Goal: Task Accomplishment & Management: Manage account settings

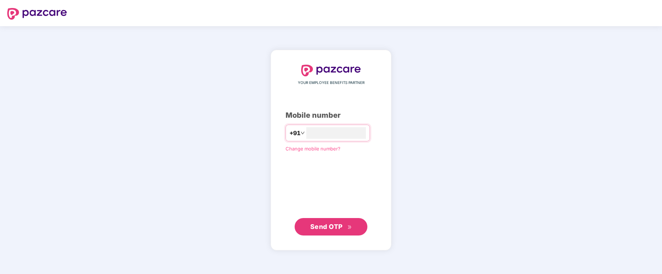
type input "**********"
click at [320, 226] on span "Send OTP" at bounding box center [326, 227] width 32 height 8
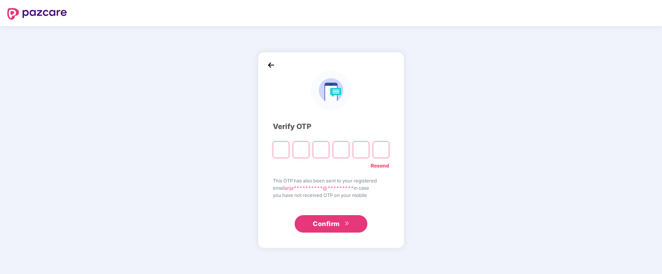
type input "*"
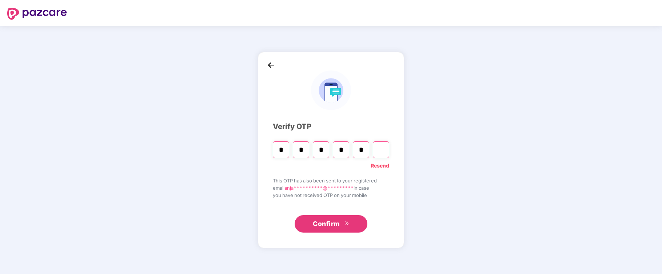
type input "*"
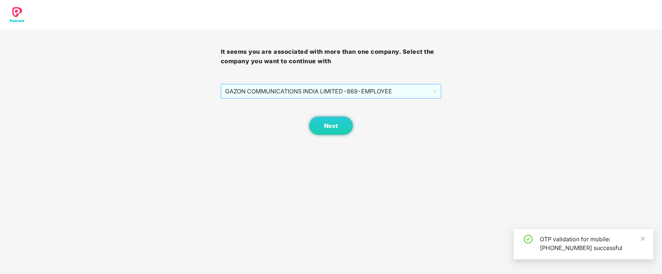
click at [345, 89] on span "GAZON COMMUNICATIONS INDIA LIMITED - 869 - EMPLOYEE" at bounding box center [331, 91] width 212 height 14
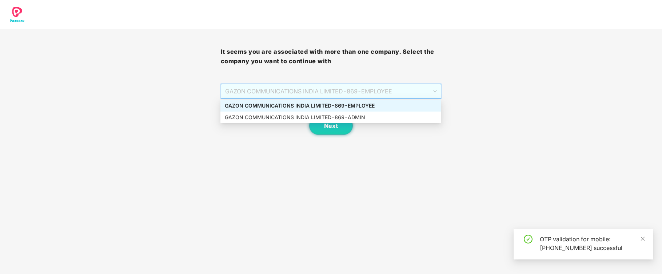
click at [342, 104] on div "GAZON COMMUNICATIONS INDIA LIMITED - 869 - EMPLOYEE" at bounding box center [331, 106] width 212 height 8
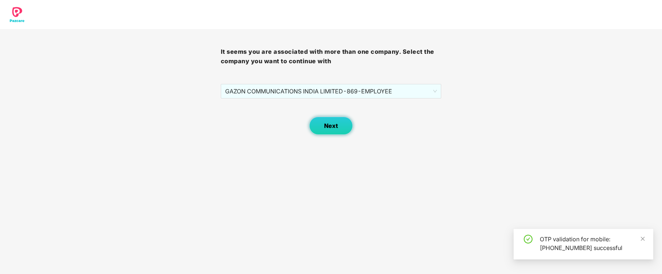
click at [329, 125] on span "Next" at bounding box center [331, 126] width 14 height 7
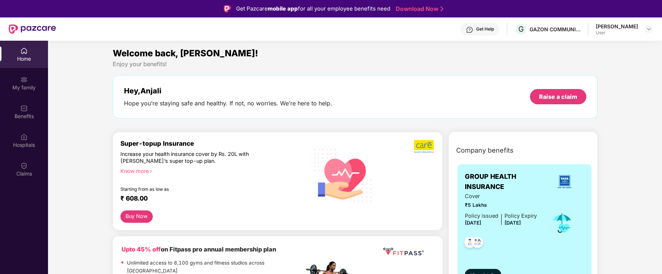
click at [609, 24] on div "Anjali Rajendra Valunj" at bounding box center [616, 26] width 42 height 7
click at [647, 30] on img at bounding box center [649, 29] width 6 height 6
click at [579, 45] on div "Logout" at bounding box center [614, 46] width 95 height 14
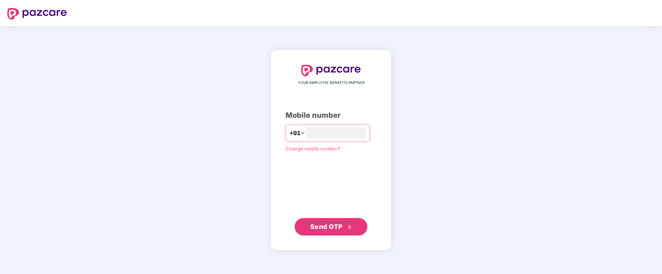
type input "**********"
click at [329, 226] on span "Send OTP" at bounding box center [326, 227] width 32 height 8
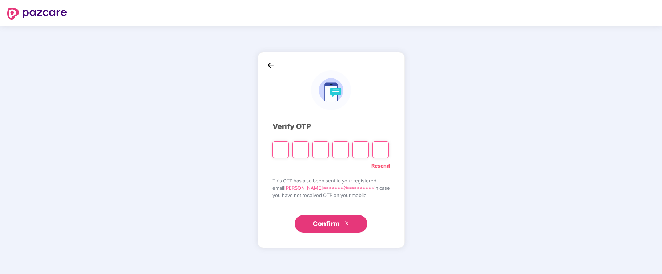
type input "*"
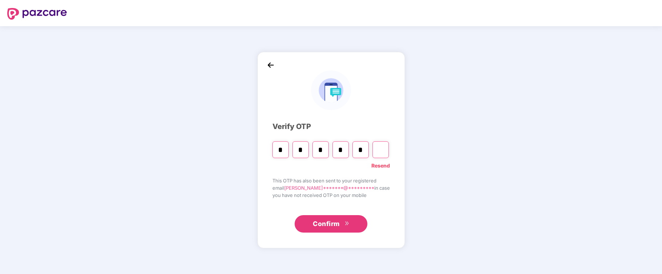
type input "*"
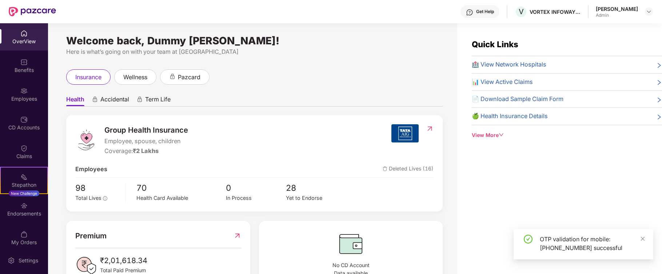
click at [24, 95] on div "Employees" at bounding box center [24, 98] width 48 height 7
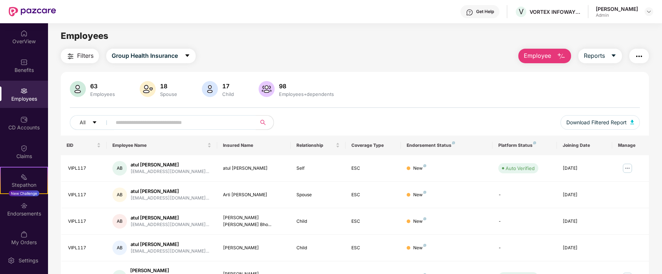
click at [622, 11] on div "Dummy Anjali" at bounding box center [616, 8] width 42 height 7
click at [647, 13] on img at bounding box center [649, 12] width 6 height 6
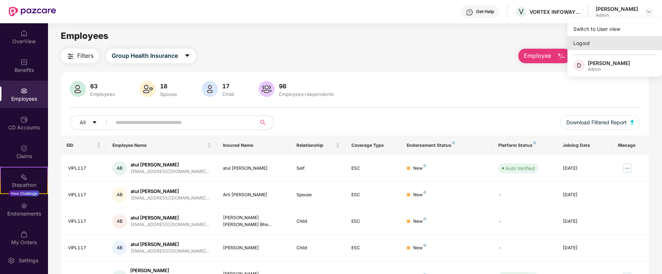
click at [582, 41] on div "Logout" at bounding box center [614, 43] width 95 height 14
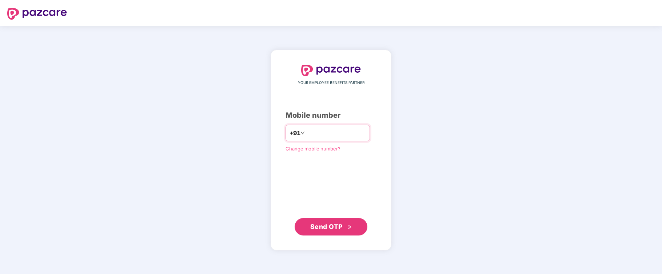
click at [306, 135] on input "number" at bounding box center [336, 133] width 60 height 12
type input "**********"
click at [316, 228] on span "Send OTP" at bounding box center [326, 227] width 32 height 8
